Goal: Task Accomplishment & Management: Complete application form

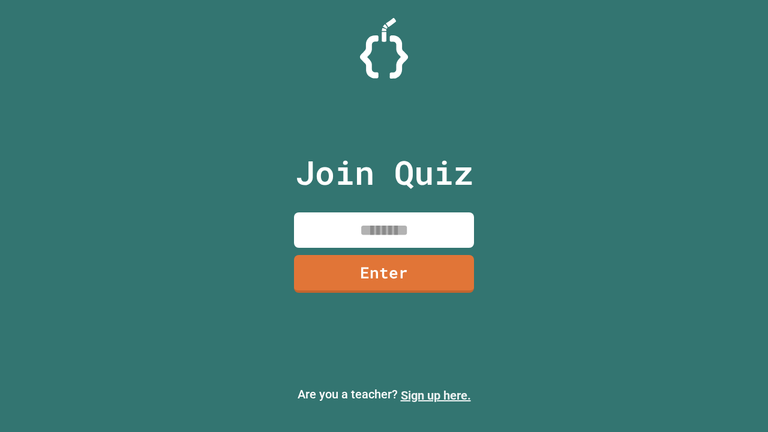
click at [436, 396] on link "Sign up here." at bounding box center [436, 395] width 70 height 14
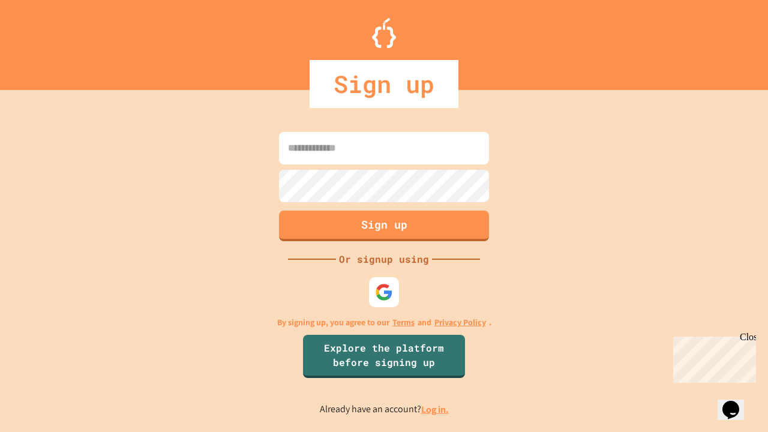
click at [436, 409] on link "Log in." at bounding box center [435, 409] width 28 height 13
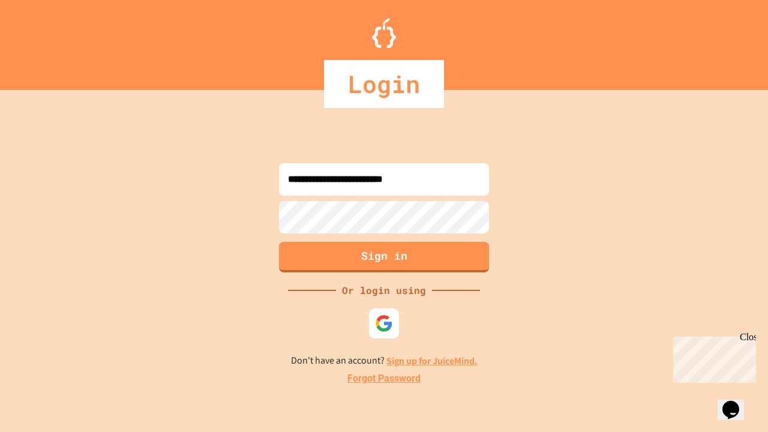
type input "**********"
